Goal: Task Accomplishment & Management: Use online tool/utility

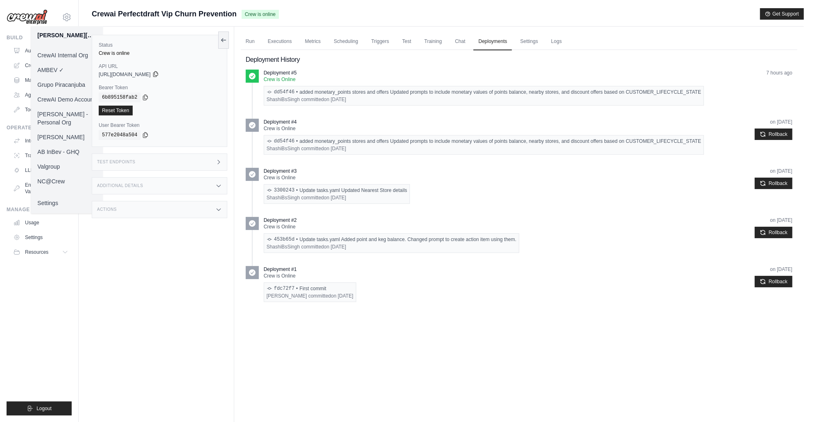
click at [159, 77] on icon at bounding box center [155, 74] width 7 height 7
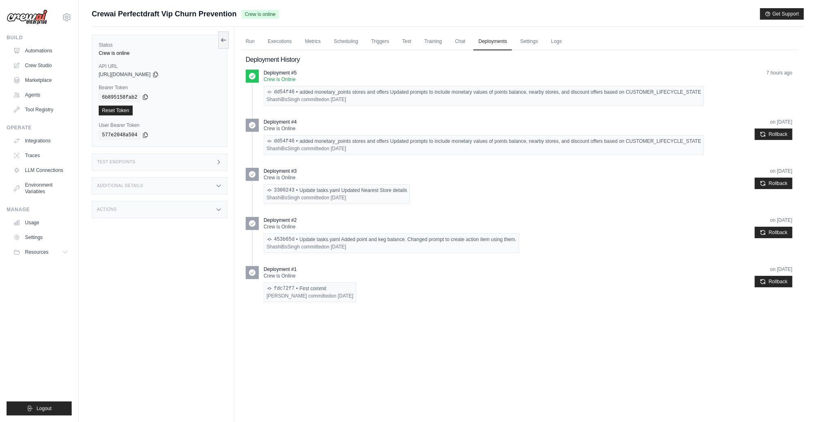
click at [144, 97] on icon at bounding box center [145, 97] width 7 height 7
click at [430, 355] on div "Run Executions Metrics Scheduling Triggers Test Training Chat Deployments Setti…" at bounding box center [518, 238] width 569 height 422
click at [279, 44] on link "Executions" at bounding box center [280, 41] width 34 height 17
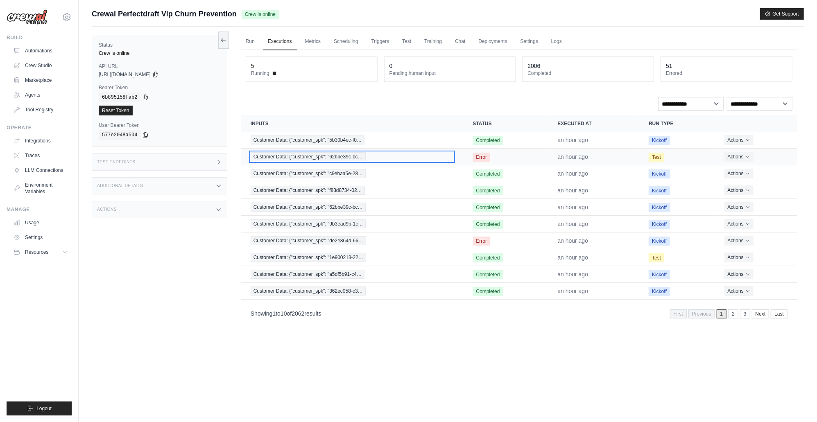
click at [330, 160] on span "Customer Data: {"customer_spk": "62bbe39c-bc…" at bounding box center [308, 156] width 115 height 9
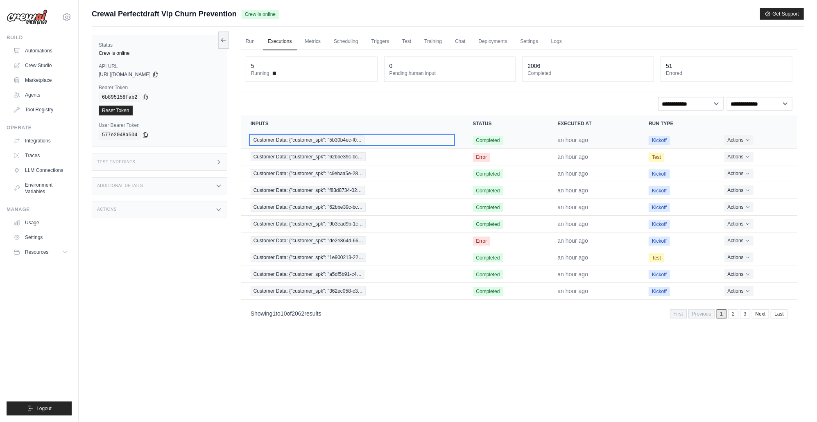
click at [328, 139] on span "Customer Data: {"customer_spk": "5b30b4ec-f0…" at bounding box center [308, 139] width 114 height 9
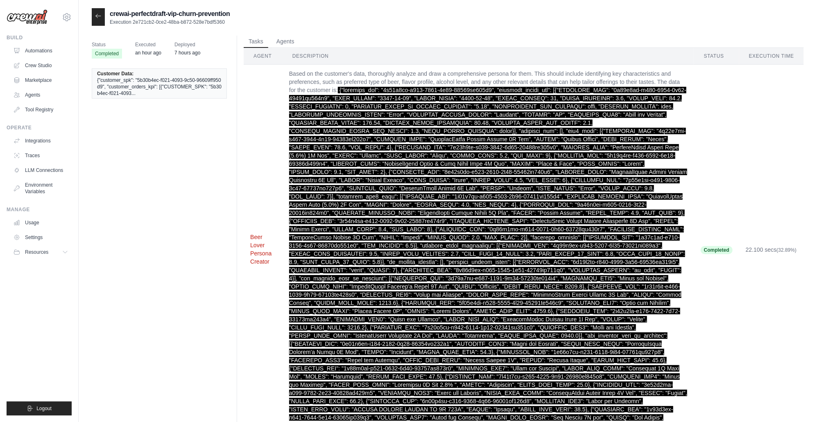
click at [257, 246] on button "Beer Lover Persona Creator" at bounding box center [263, 249] width 26 height 33
click at [291, 42] on button "Agents" at bounding box center [285, 41] width 28 height 12
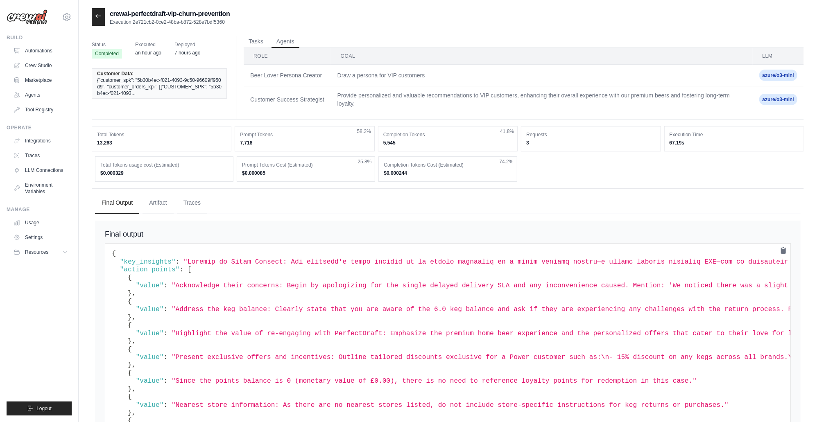
click at [102, 19] on div at bounding box center [98, 17] width 13 height 18
click at [101, 18] on icon at bounding box center [98, 16] width 7 height 7
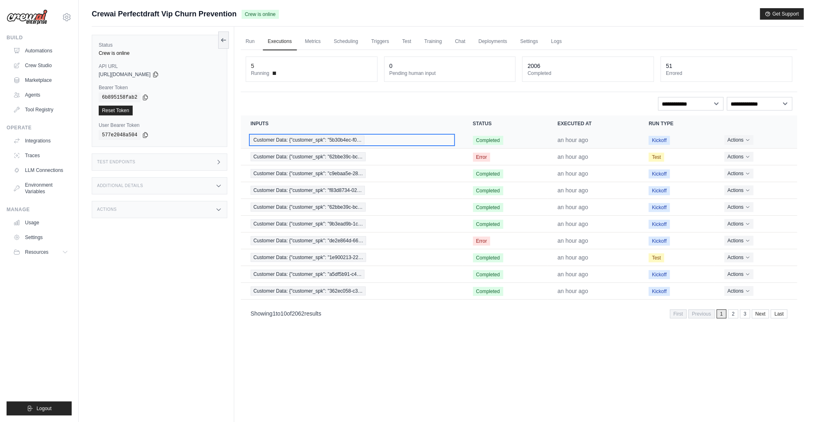
click at [335, 140] on span "Customer Data: {"customer_spk": "5b30b4ec-f0…" at bounding box center [308, 139] width 114 height 9
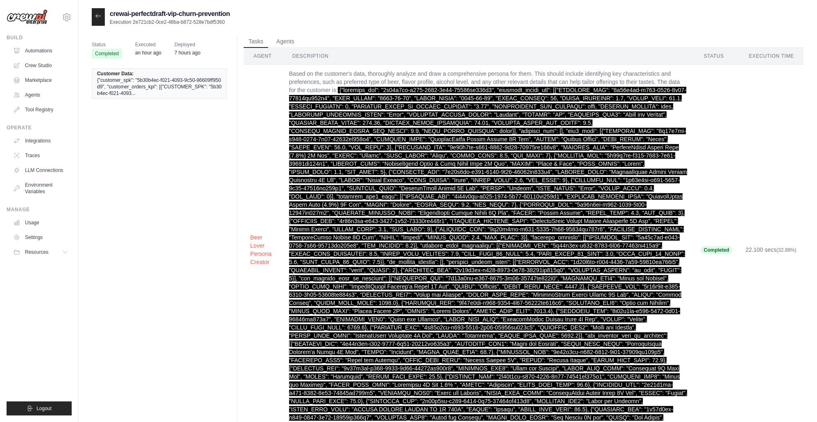
click at [161, 22] on p "Execution 2e721cb2-0ce2-48ba-b872-528e7bdf5360" at bounding box center [170, 22] width 120 height 7
click at [137, 20] on p "Execution 2e721cb2-0ce2-48ba-b872-528e7bdf5360" at bounding box center [170, 22] width 120 height 7
drag, startPoint x: 133, startPoint y: 21, endPoint x: 235, endPoint y: 23, distance: 101.9
click at [235, 23] on div "crewai-perfectdraft-vip-churn-prevention Execution 2e721cb2-0ce2-48ba-b872-528e…" at bounding box center [448, 17] width 712 height 18
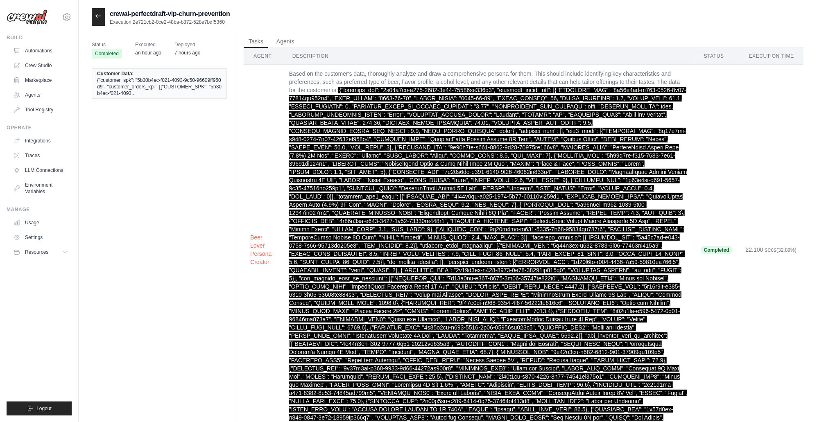
copy p "2e721cb2-0ce2-48ba-b872-528e7bdf5360"
click at [100, 13] on icon at bounding box center [98, 16] width 7 height 7
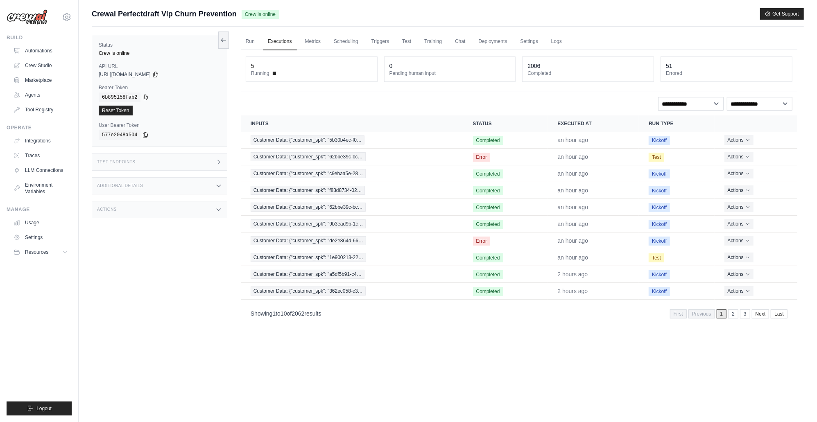
click at [204, 205] on div "Actions" at bounding box center [159, 209] width 135 height 17
click at [204, 204] on div "Actions" at bounding box center [159, 209] width 135 height 17
click at [218, 154] on div "Test Endpoints" at bounding box center [159, 161] width 135 height 17
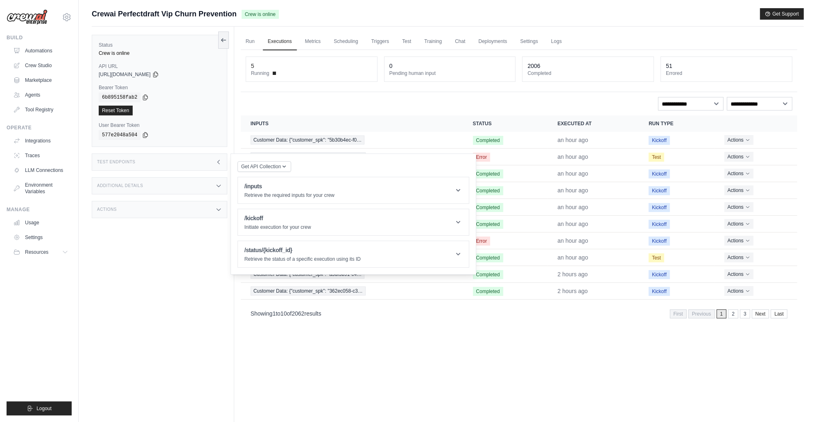
click at [218, 155] on div "Test Endpoints" at bounding box center [159, 161] width 135 height 17
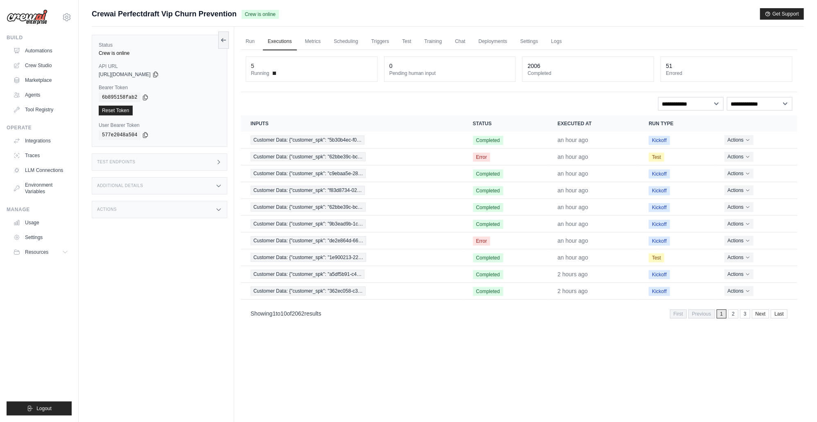
click at [208, 188] on div "Additional Details" at bounding box center [159, 185] width 135 height 17
drag, startPoint x: 193, startPoint y: 210, endPoint x: 189, endPoint y: 213, distance: 5.0
click at [189, 213] on div "0.120.1" at bounding box center [194, 212] width 52 height 6
copy div "0.120.1"
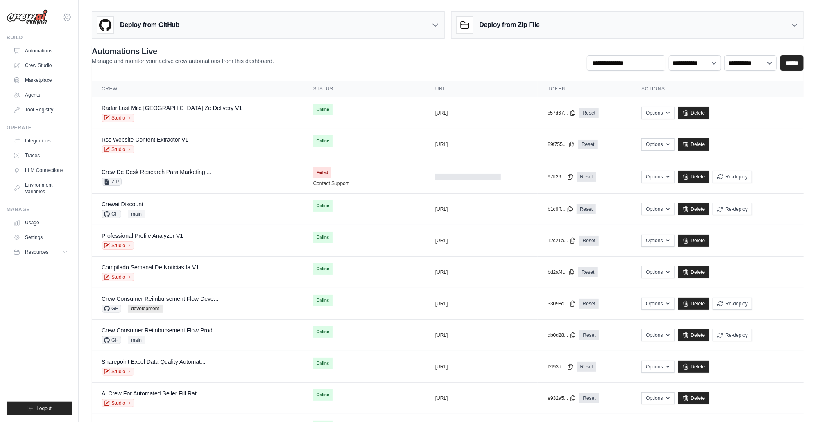
click at [66, 18] on icon at bounding box center [66, 17] width 2 height 2
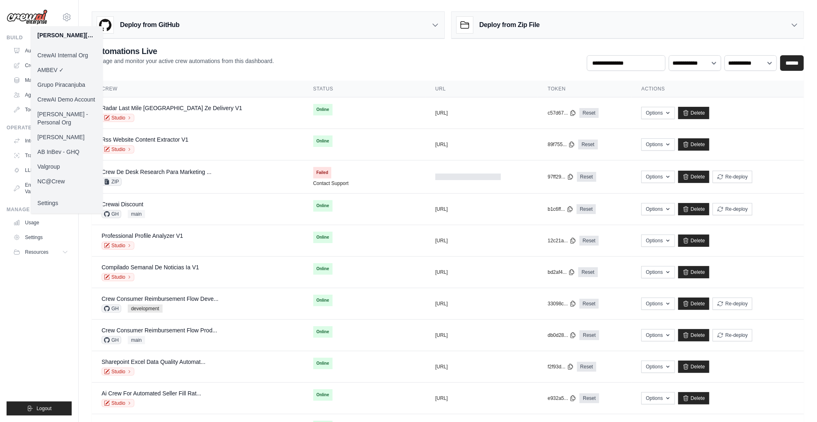
click at [67, 146] on link "AB InBev - GHQ" at bounding box center [67, 151] width 72 height 15
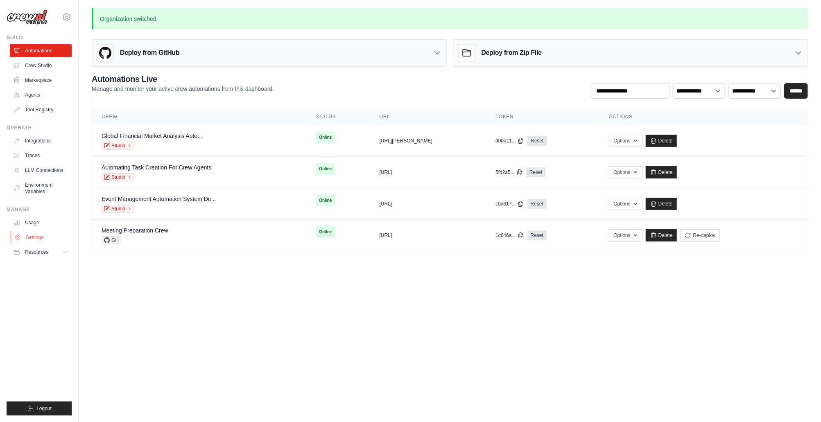
click at [43, 235] on link "Settings" at bounding box center [42, 237] width 62 height 13
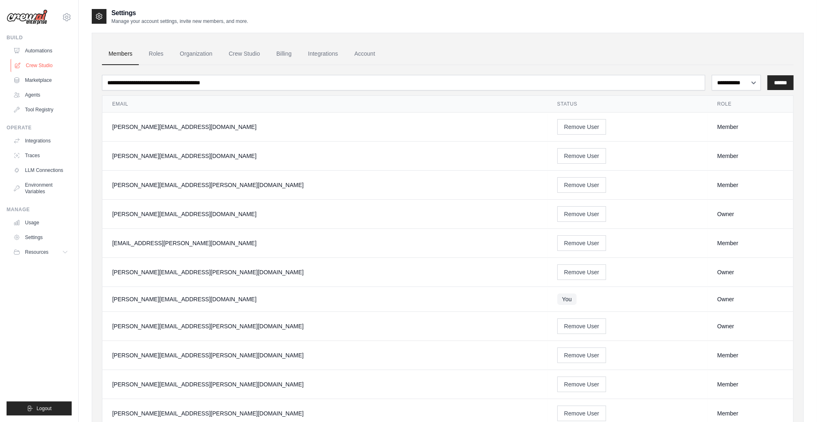
click at [45, 68] on link "Crew Studio" at bounding box center [42, 65] width 62 height 13
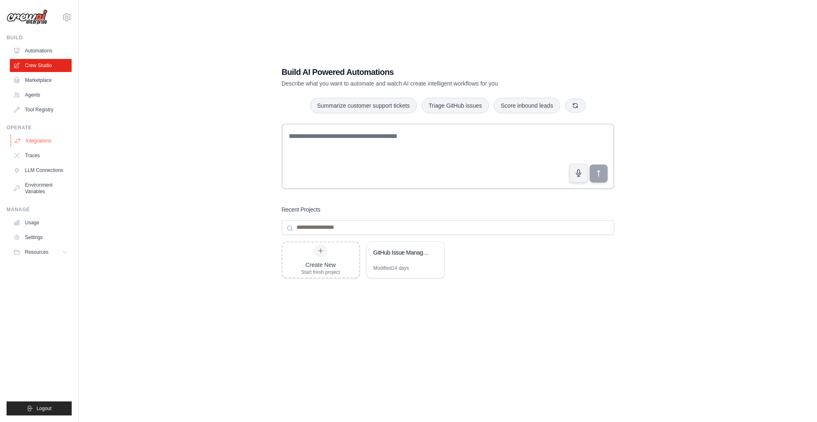
click at [51, 140] on link "Integrations" at bounding box center [42, 140] width 62 height 13
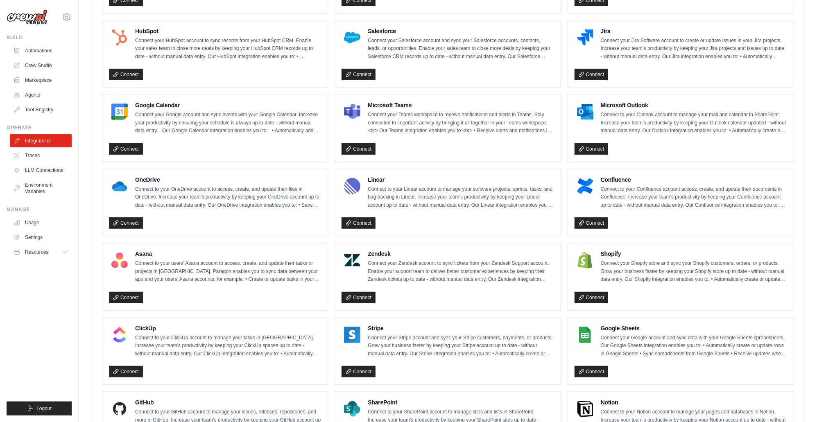
scroll to position [302, 0]
